Goal: Transaction & Acquisition: Download file/media

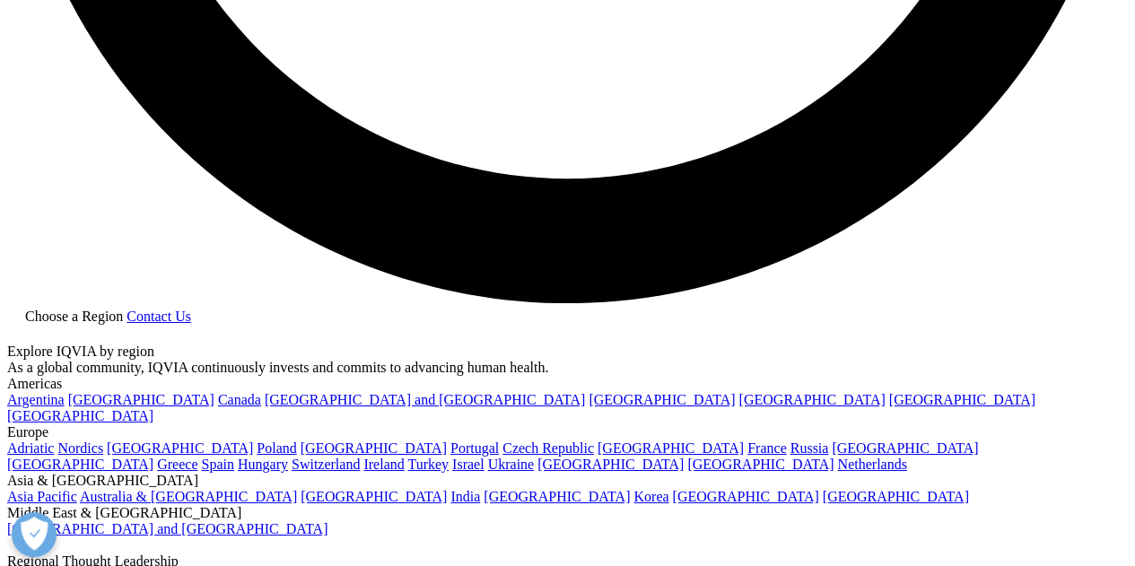
scroll to position [1277, 0]
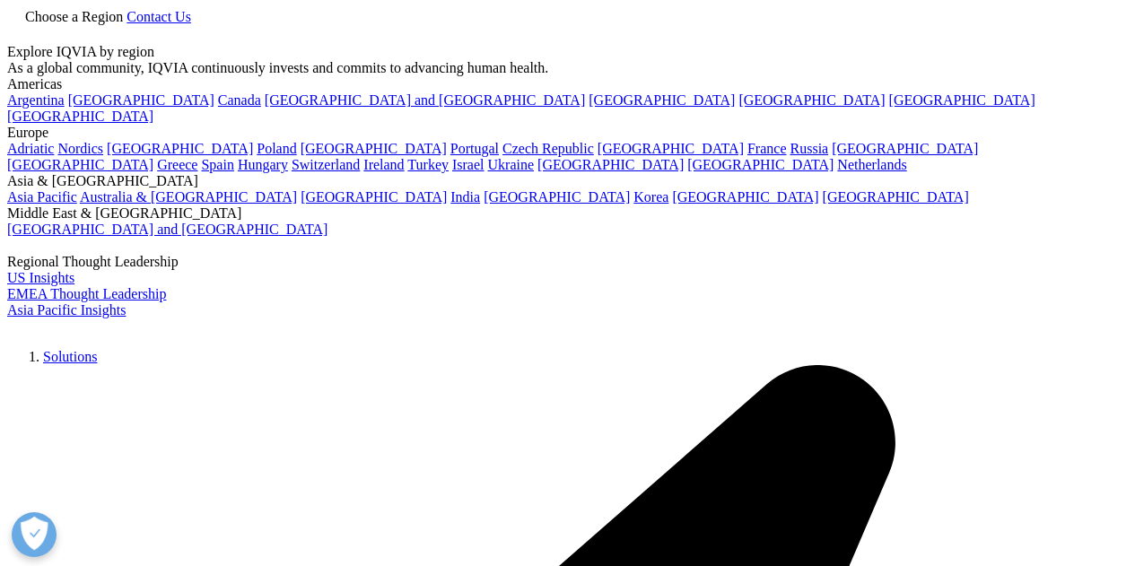
scroll to position [454, 0]
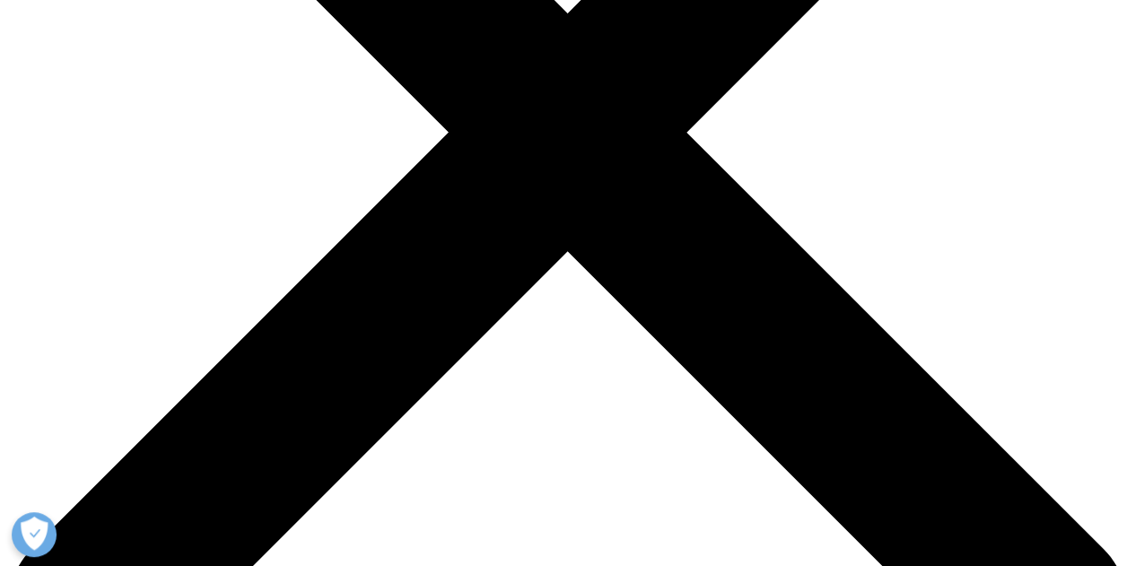
scroll to position [386, 0]
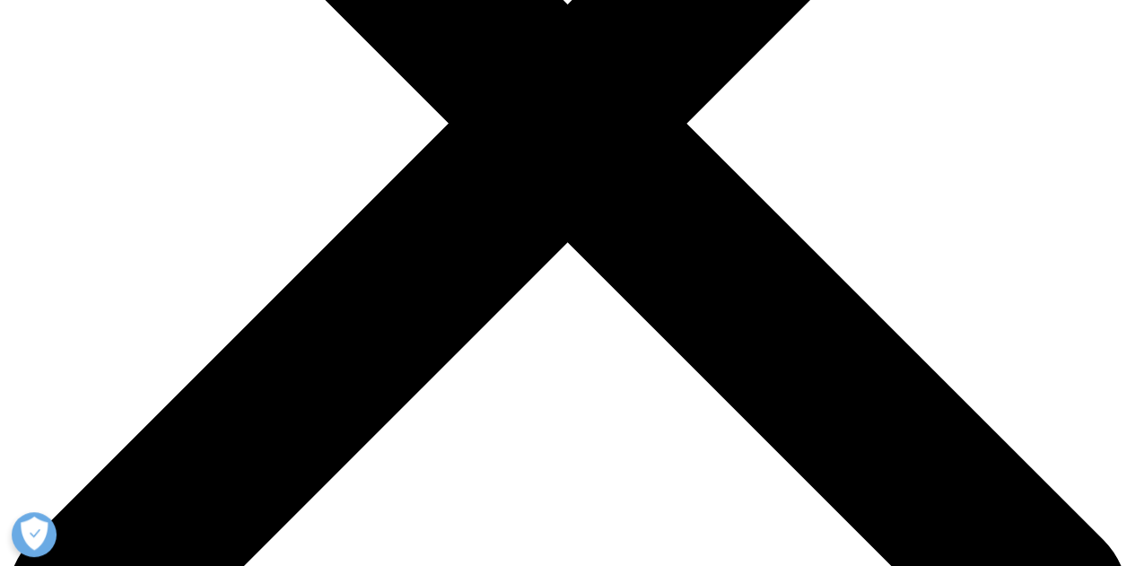
scroll to position [464, 0]
